Goal: Transaction & Acquisition: Purchase product/service

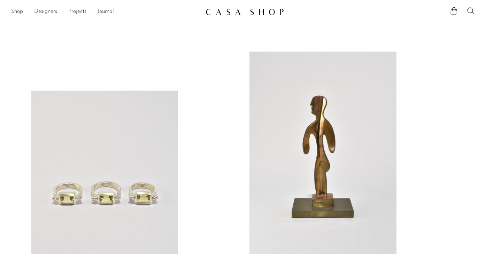
click at [20, 13] on link "Shop" at bounding box center [17, 11] width 12 height 9
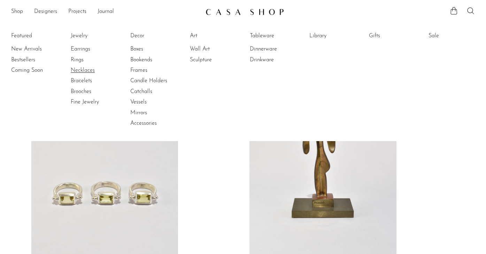
click at [76, 71] on link "Necklaces" at bounding box center [97, 71] width 52 height 8
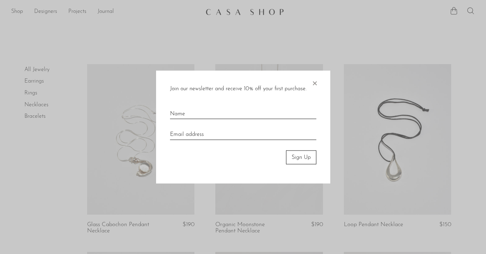
click at [316, 81] on span "×" at bounding box center [314, 81] width 7 height 22
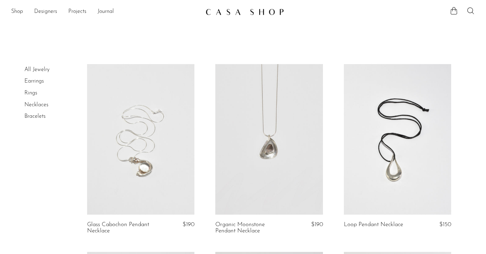
click at [396, 117] on link at bounding box center [397, 139] width 107 height 151
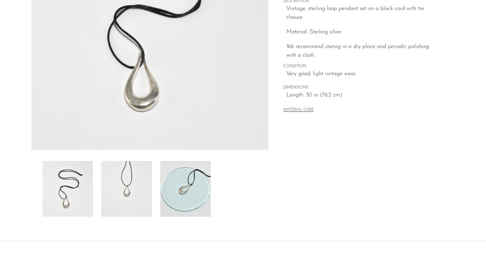
scroll to position [144, 0]
click at [182, 190] on img at bounding box center [185, 188] width 51 height 56
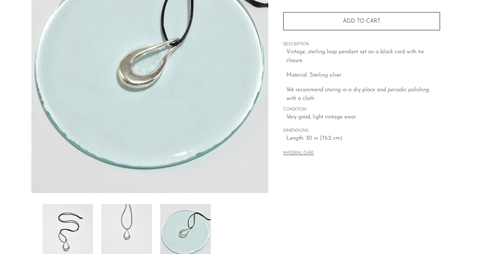
scroll to position [68, 0]
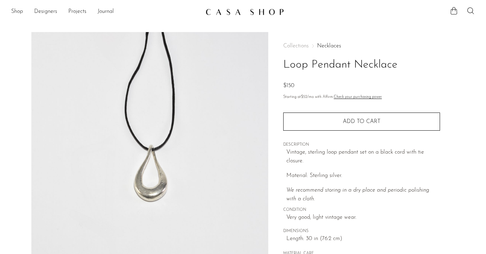
scroll to position [0, 0]
click at [164, 93] on img at bounding box center [149, 162] width 237 height 261
